Goal: Book appointment/travel/reservation

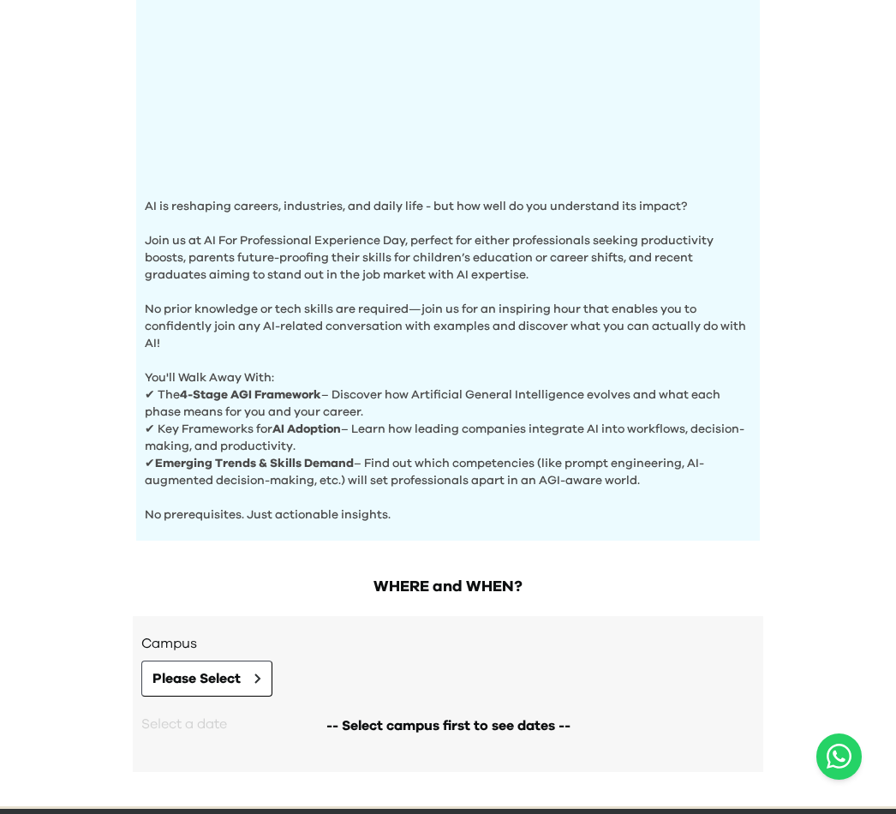
scroll to position [424, 0]
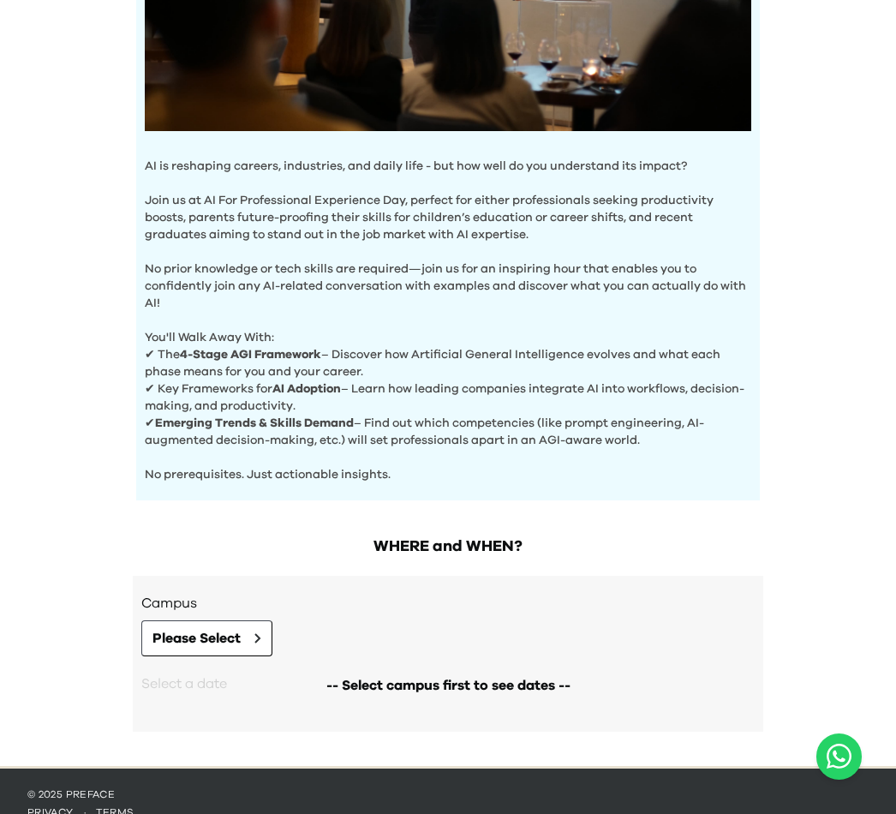
click at [248, 634] on button "Please Select" at bounding box center [206, 638] width 131 height 36
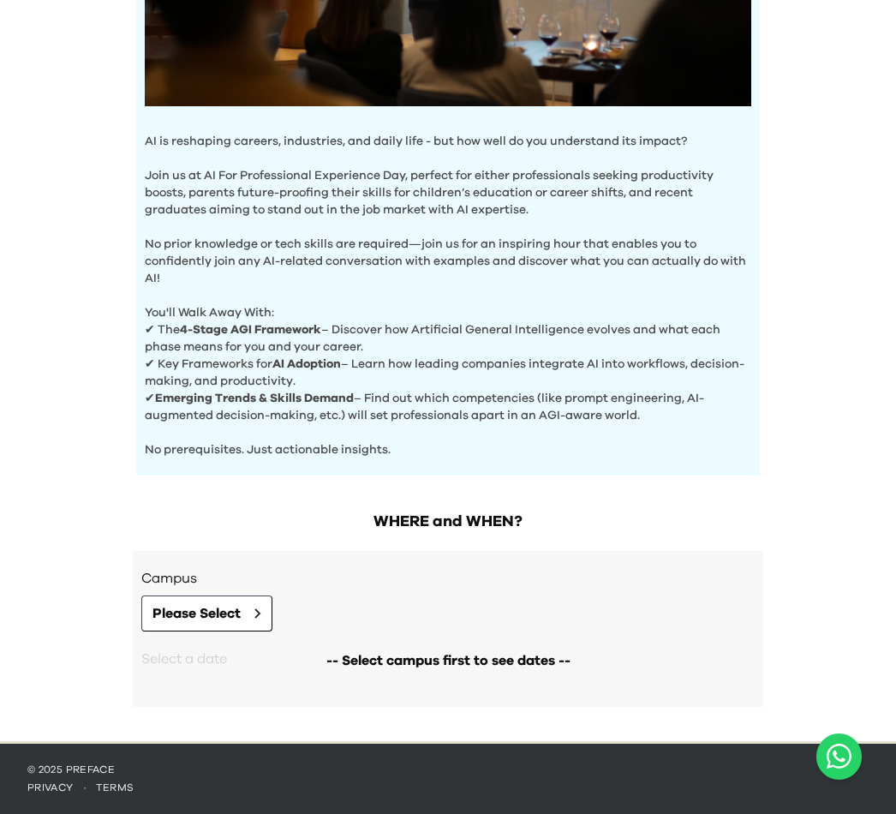
scroll to position [0, 0]
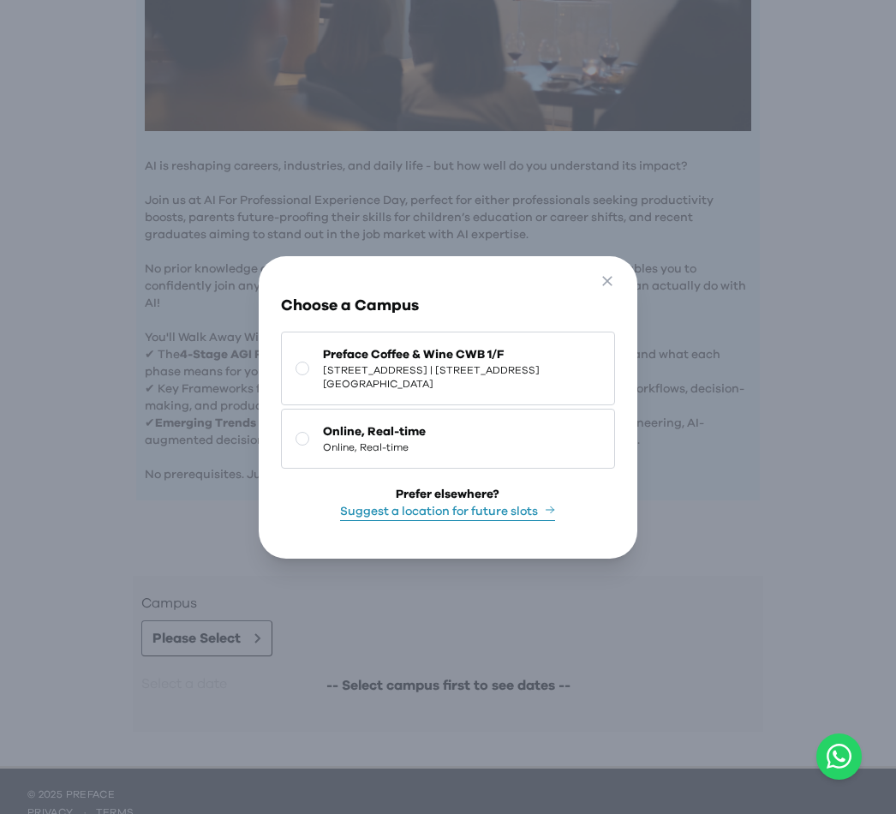
click at [298, 374] on rect at bounding box center [302, 367] width 13 height 13
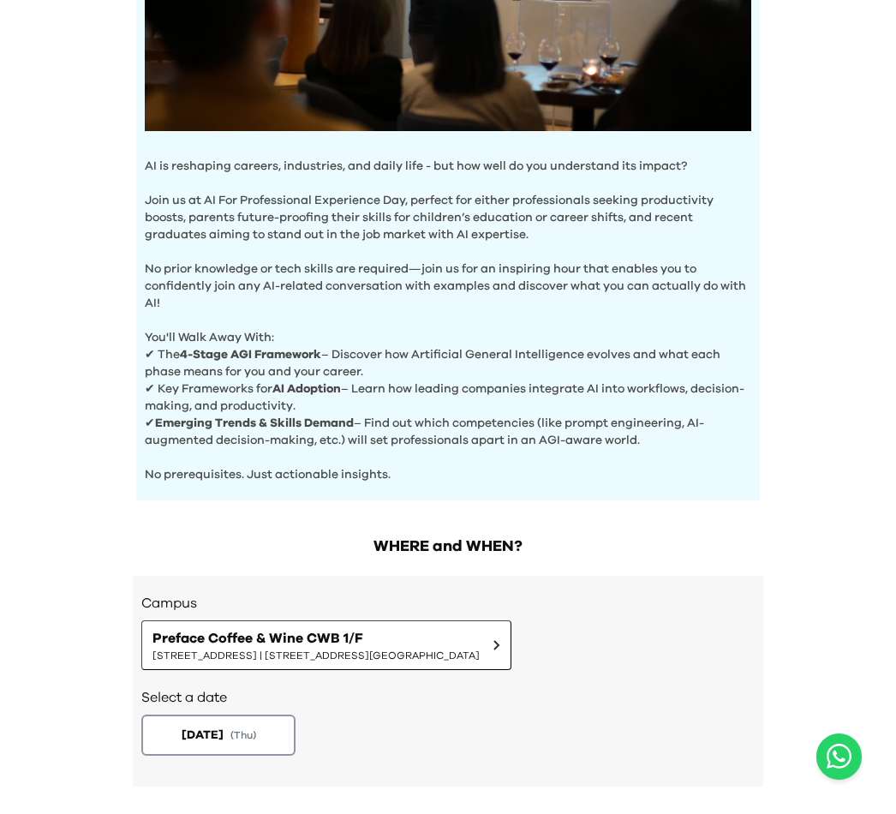
click at [268, 658] on span "1/F, The Sharp, 11 Sharp Street East, Causeway Bay | 銅鑼灣霎東街11號The Sharp 1樓" at bounding box center [315, 655] width 327 height 14
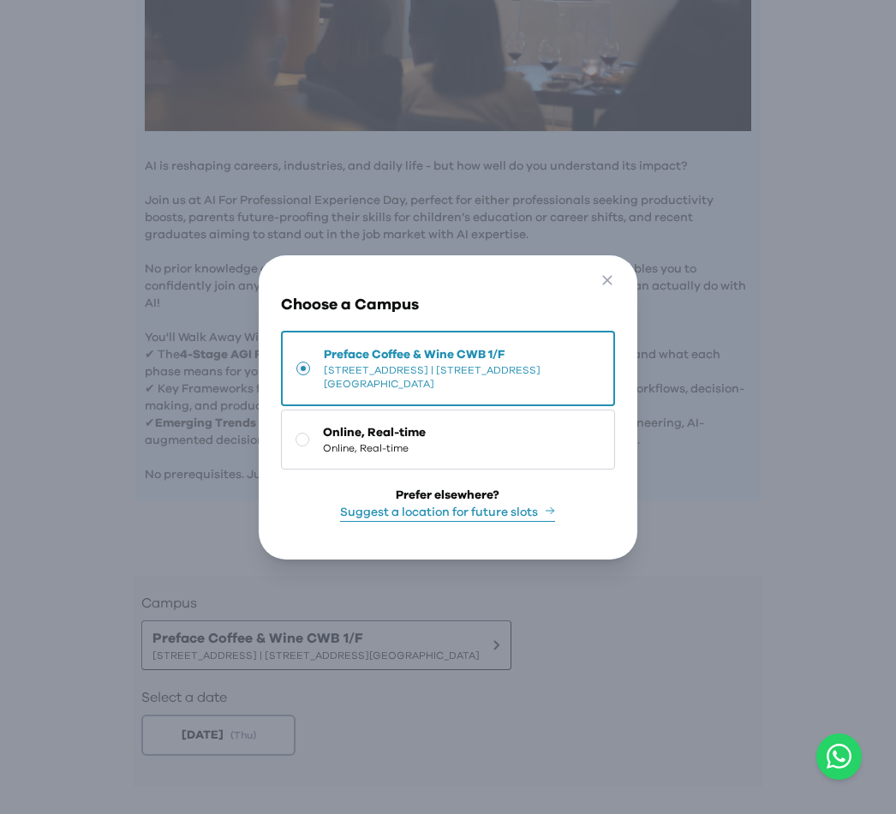
click at [616, 290] on icon "button" at bounding box center [608, 281] width 18 height 18
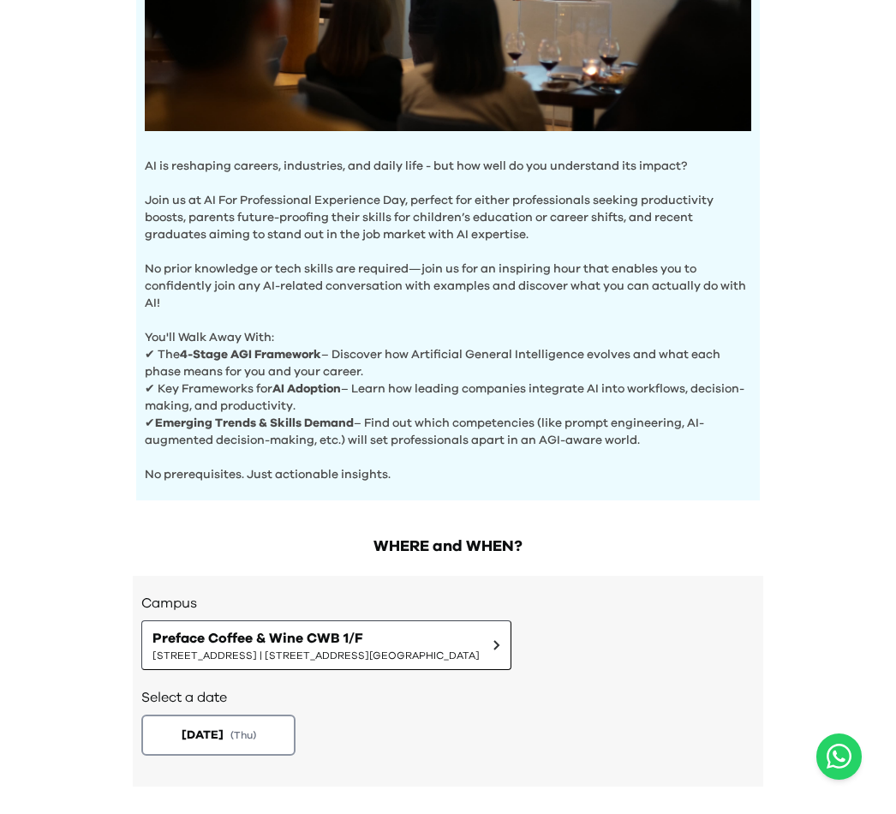
scroll to position [479, 0]
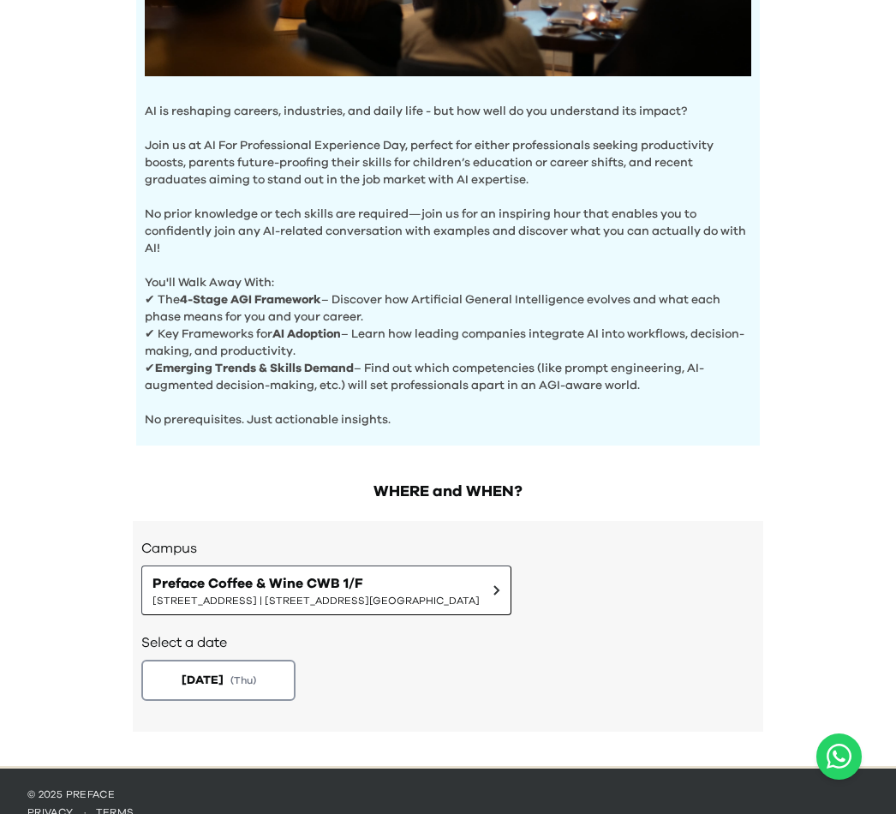
click at [256, 678] on span "( Thu )" at bounding box center [243, 680] width 26 height 14
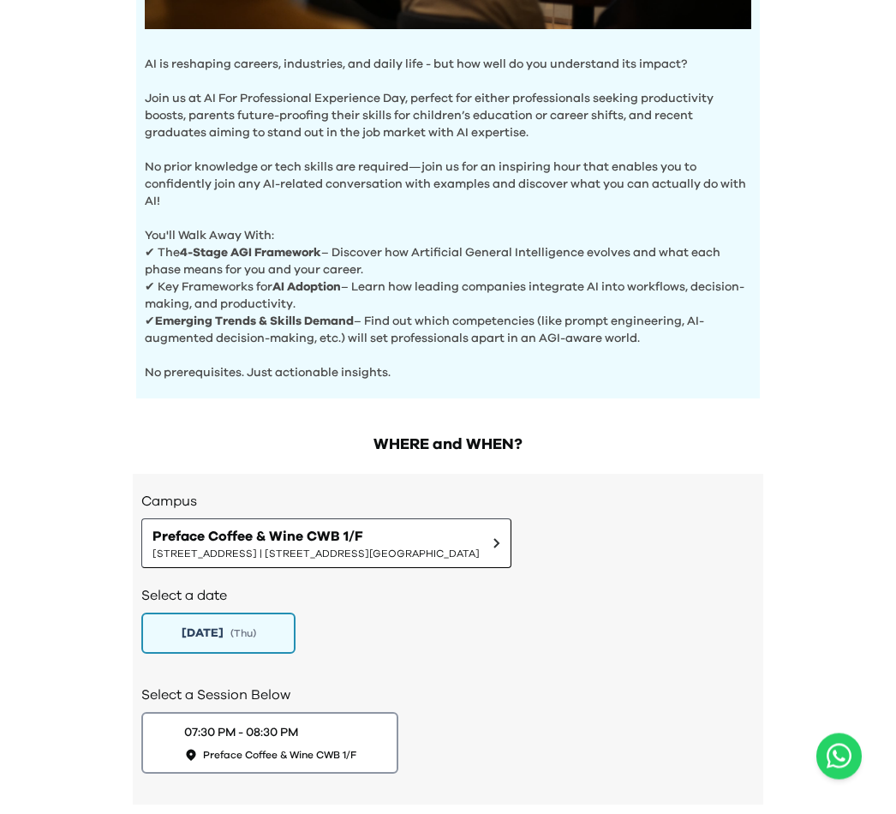
scroll to position [599, 0]
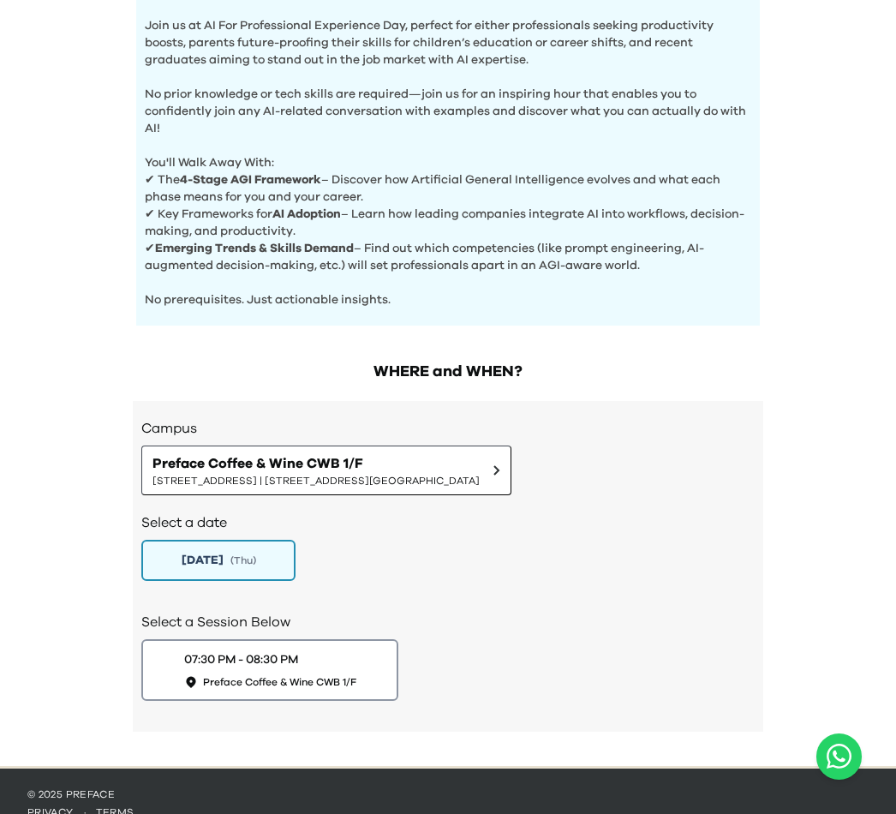
click at [315, 660] on div "07:30 PM - 08:30 PM Preface Coffee & Wine CWB 1/F" at bounding box center [270, 670] width 172 height 38
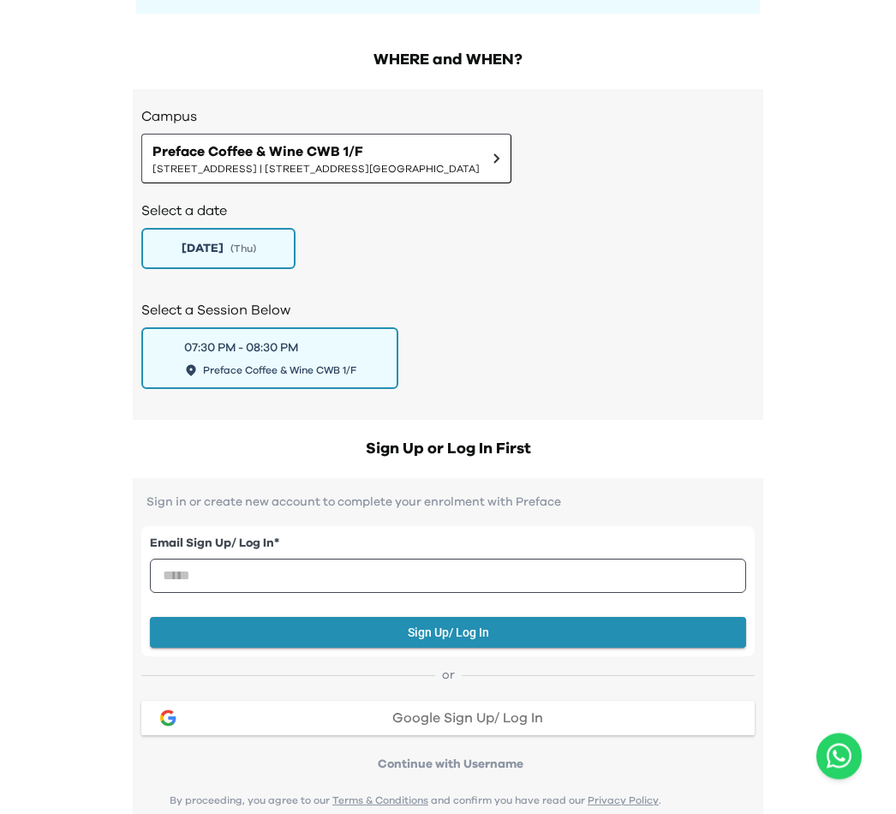
scroll to position [914, 0]
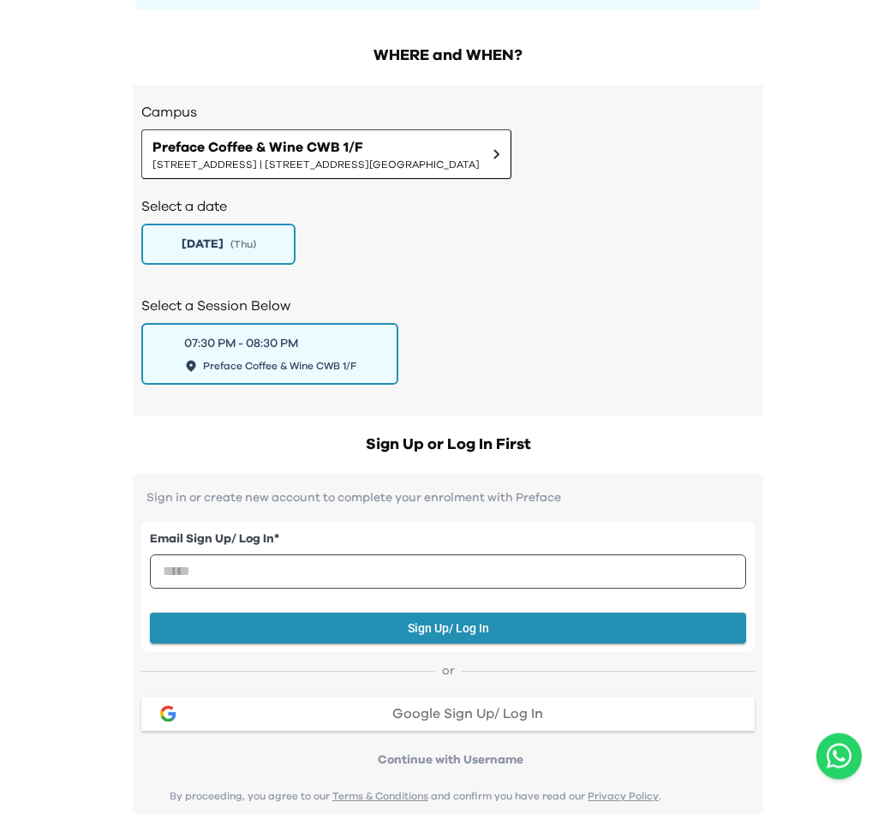
click at [480, 152] on span "Preface Coffee & Wine CWB 1/F" at bounding box center [315, 148] width 327 height 21
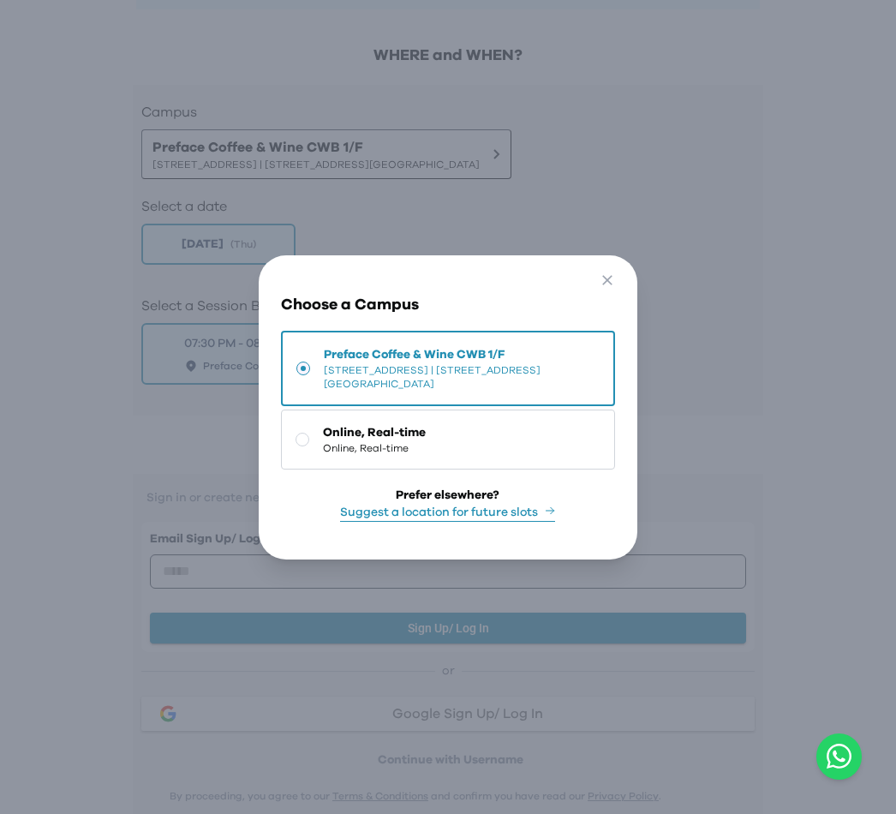
click at [468, 459] on button "Online, Real-time Online, Real-time" at bounding box center [448, 439] width 334 height 60
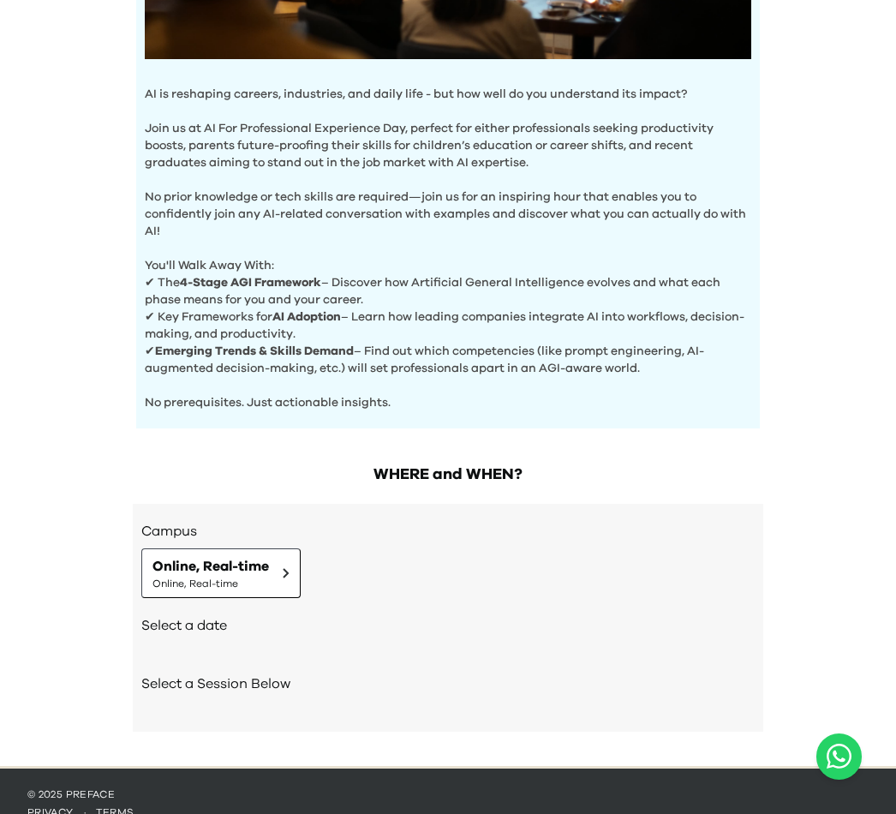
click at [270, 650] on div "Select a date" at bounding box center [447, 627] width 613 height 58
click at [296, 645] on div "Select a date" at bounding box center [447, 627] width 613 height 58
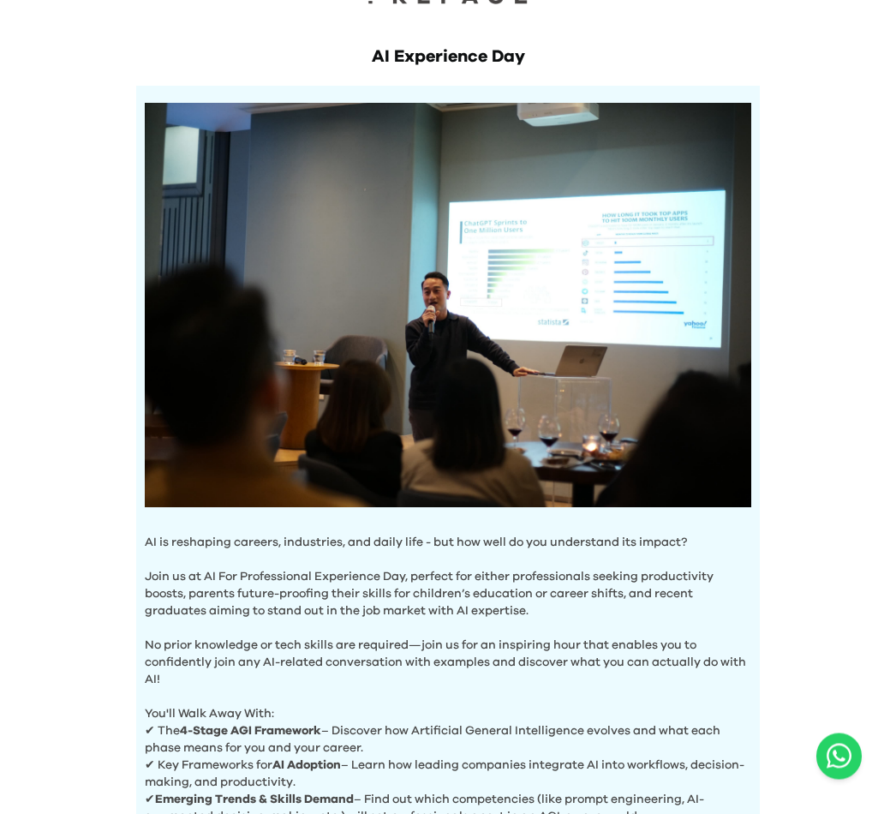
scroll to position [0, 0]
